Goal: Answer question/provide support

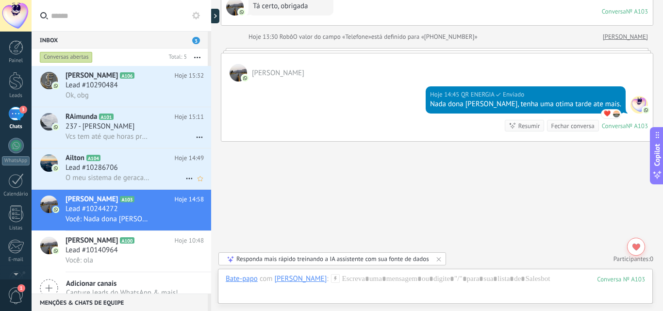
click at [151, 167] on div "Lead #10286706" at bounding box center [135, 168] width 138 height 10
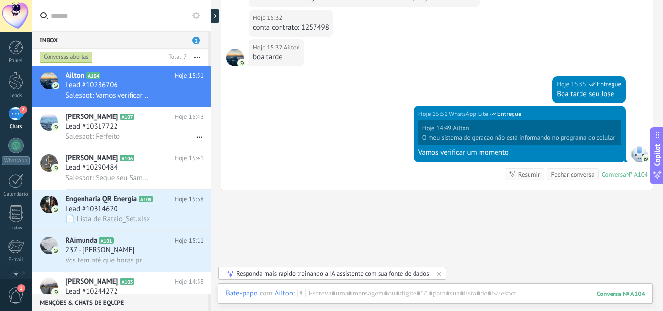
scroll to position [311, 0]
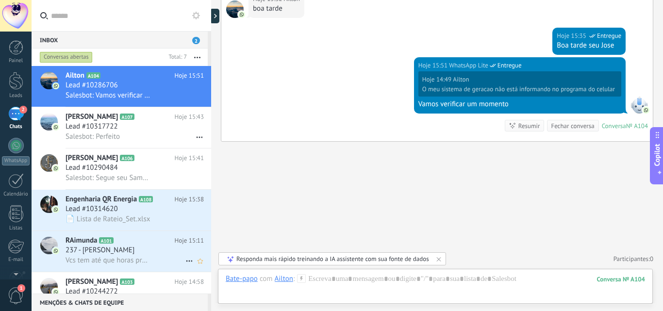
click at [149, 255] on div "237 - [PERSON_NAME]" at bounding box center [135, 251] width 138 height 10
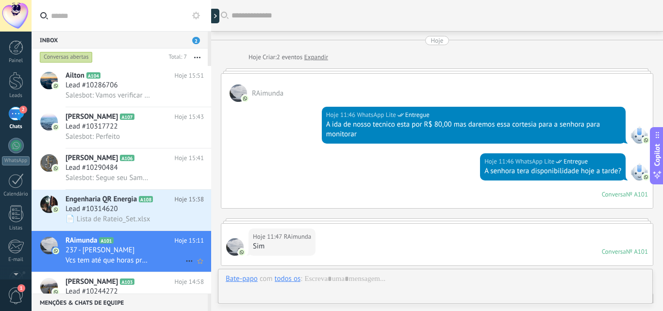
scroll to position [379, 0]
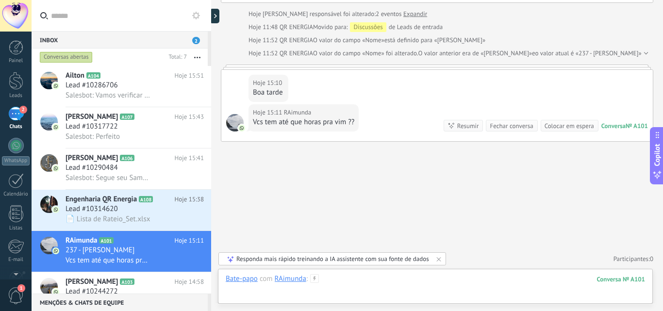
click at [297, 295] on div at bounding box center [436, 288] width 420 height 29
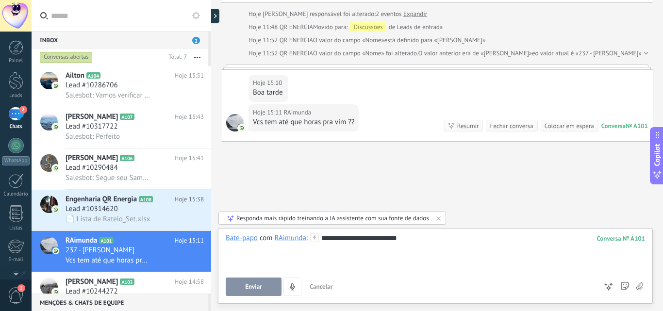
click at [254, 285] on span "Enviar" at bounding box center [253, 287] width 17 height 7
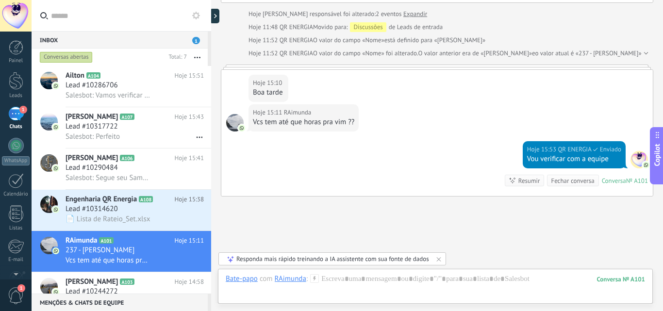
scroll to position [434, 0]
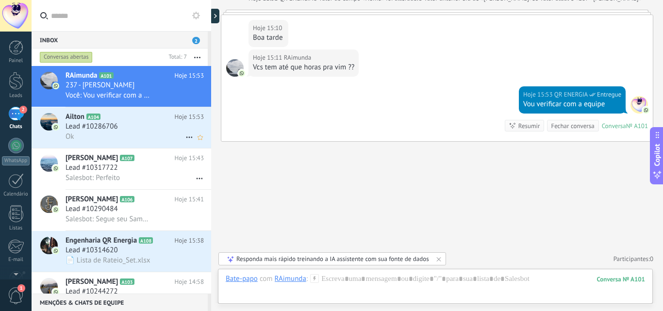
click at [147, 141] on div "Ok" at bounding box center [135, 137] width 138 height 10
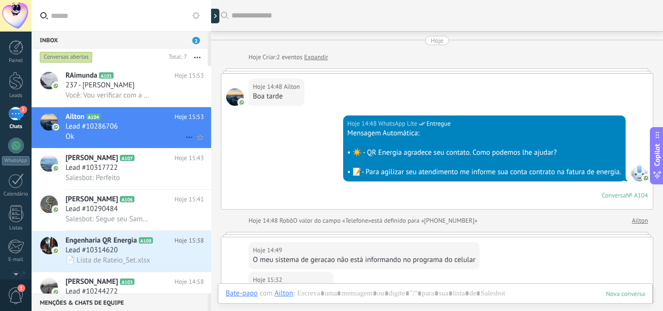
scroll to position [297, 0]
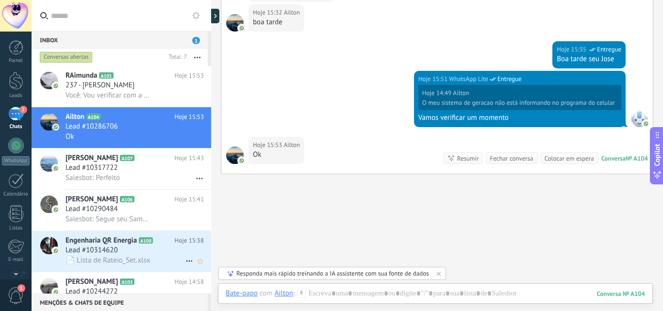
click at [166, 261] on div "📄 Lista de Rateio_Set.xlsx" at bounding box center [135, 260] width 138 height 10
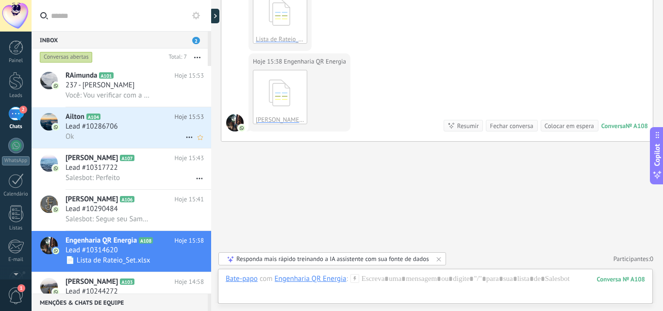
click at [155, 133] on div "Ok" at bounding box center [135, 137] width 138 height 10
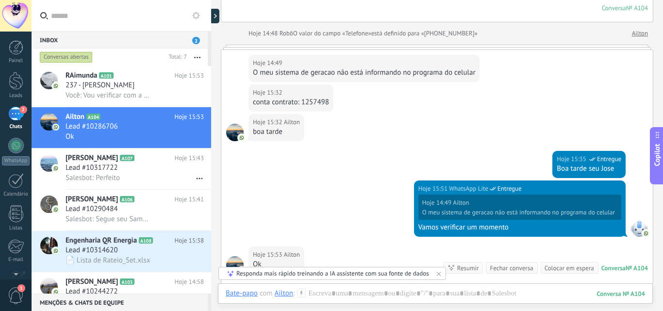
scroll to position [184, 0]
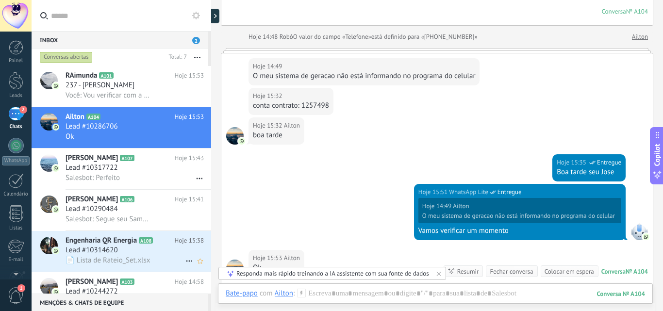
click at [174, 264] on div "📄 Lista de Rateio_Set.xlsx" at bounding box center [135, 260] width 138 height 10
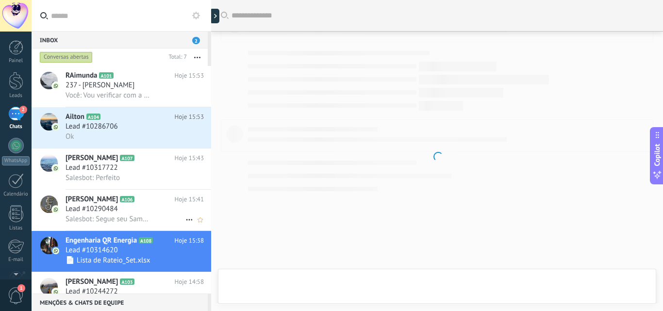
scroll to position [169, 0]
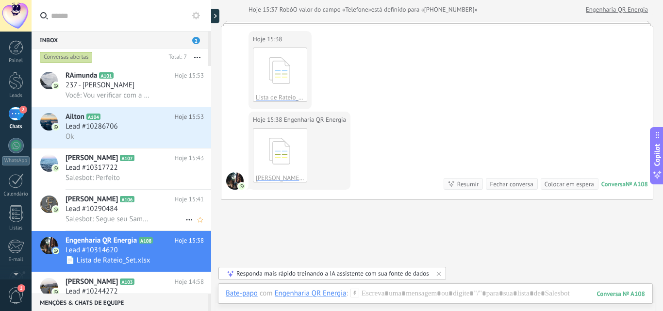
click at [173, 216] on div "Salesbot: Segue seu Samuel" at bounding box center [135, 219] width 138 height 10
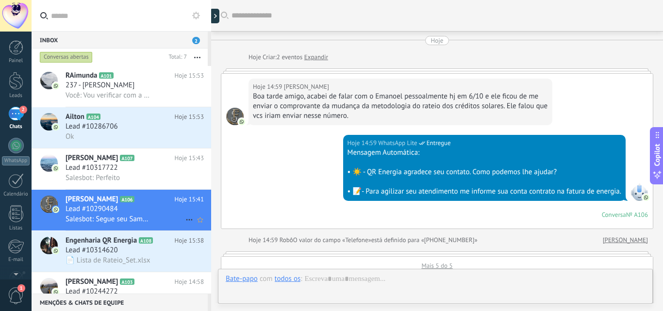
scroll to position [661, 0]
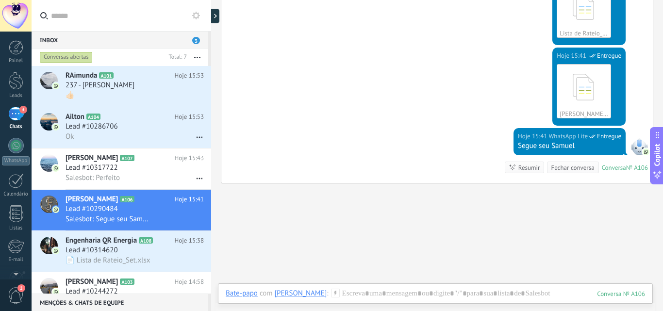
click at [13, 107] on div "3" at bounding box center [16, 114] width 16 height 14
